Goal: Information Seeking & Learning: Check status

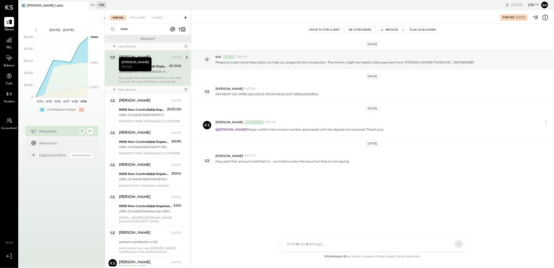
click at [161, 76] on div "they paid that amount and that's it... we tried to solve the issue but they're …" at bounding box center [150, 79] width 62 height 7
click at [136, 116] on div "ORIG CO NAME:SERAFINA77 ORIG ID:XXXXXX3684 DESC DATE: CO ENTRY DESCR:77TH SEC:P…" at bounding box center [142, 114] width 46 height 5
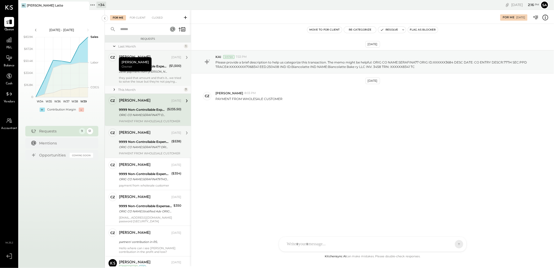
click at [141, 140] on div "9999 Non-Controllable Expenses:Other Income and Expenses:To Be Classified" at bounding box center [144, 141] width 51 height 5
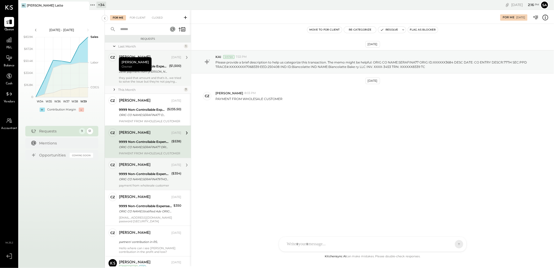
click at [145, 167] on div "[PERSON_NAME]" at bounding box center [144, 164] width 51 height 5
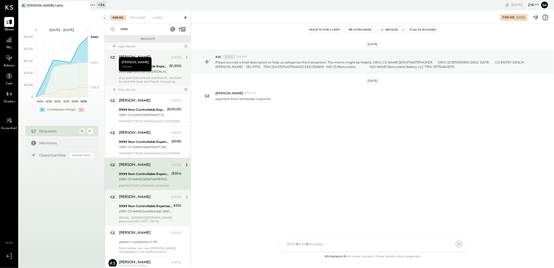
click at [142, 200] on div "[PERSON_NAME] [DATE]" at bounding box center [150, 196] width 62 height 7
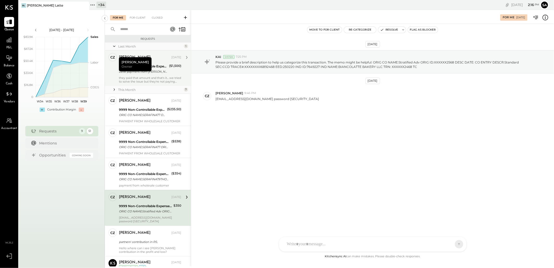
scroll to position [29, 0]
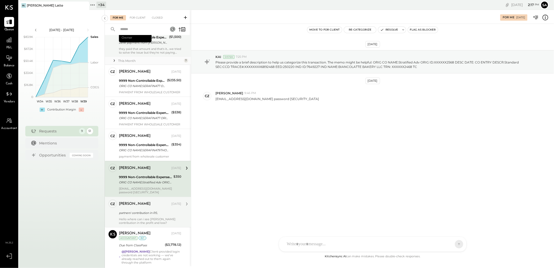
click at [133, 211] on div "partners' contribution in P/L" at bounding box center [149, 212] width 61 height 5
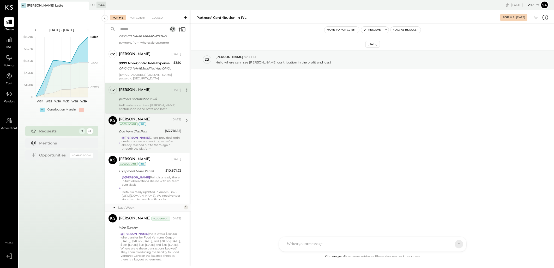
scroll to position [156, 0]
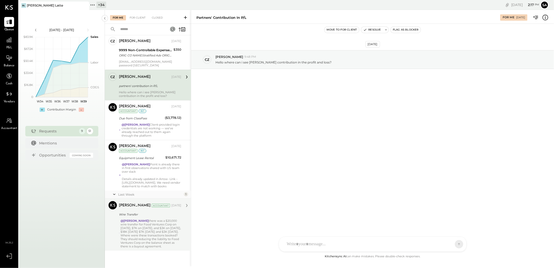
click at [145, 228] on div "@[PERSON_NAME] there was a $20,000 wire transfer for Food Ventures Corp on [DAT…" at bounding box center [151, 233] width 61 height 29
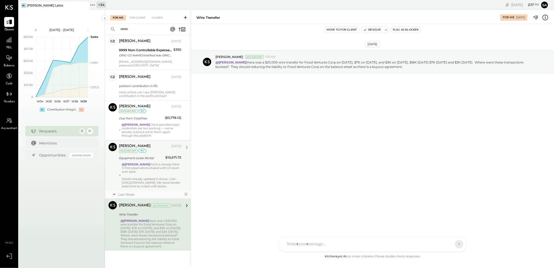
click at [156, 181] on div "Details already updated in Arrow- Link - [URL][DOMAIN_NAME]. We need vendor sta…" at bounding box center [152, 182] width 60 height 11
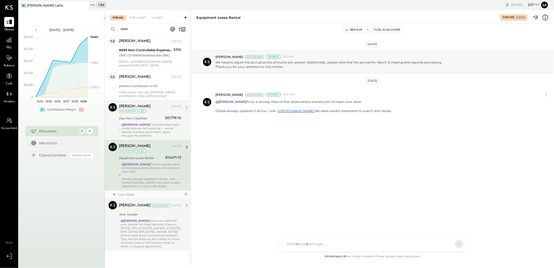
click at [150, 120] on div "Due from ClassPass" at bounding box center [141, 118] width 44 height 5
